Goal: Navigation & Orientation: Find specific page/section

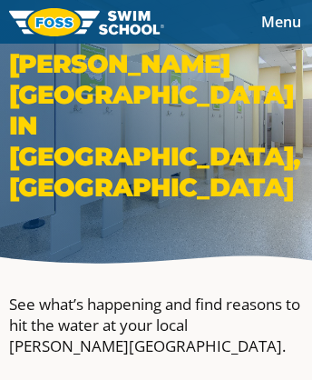
scroll to position [9200, 0]
